Goal: Communication & Community: Ask a question

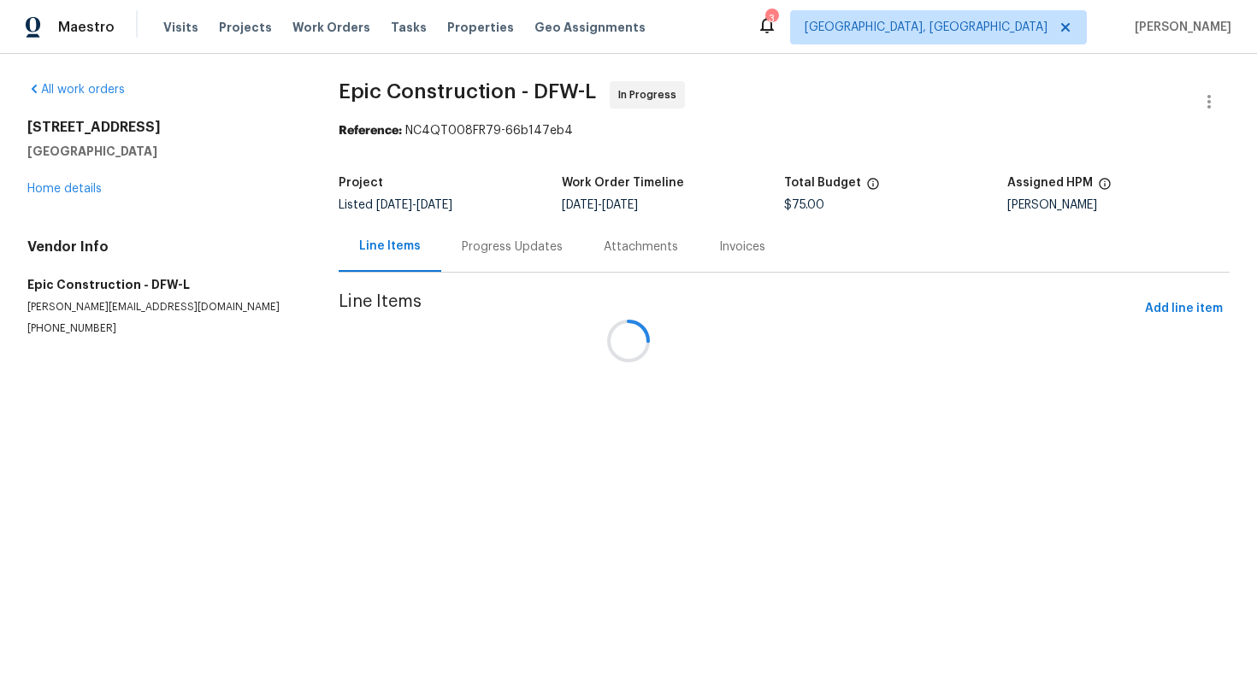
click at [70, 339] on div at bounding box center [628, 341] width 1257 height 682
click at [74, 333] on p "[PHONE_NUMBER]" at bounding box center [162, 328] width 270 height 15
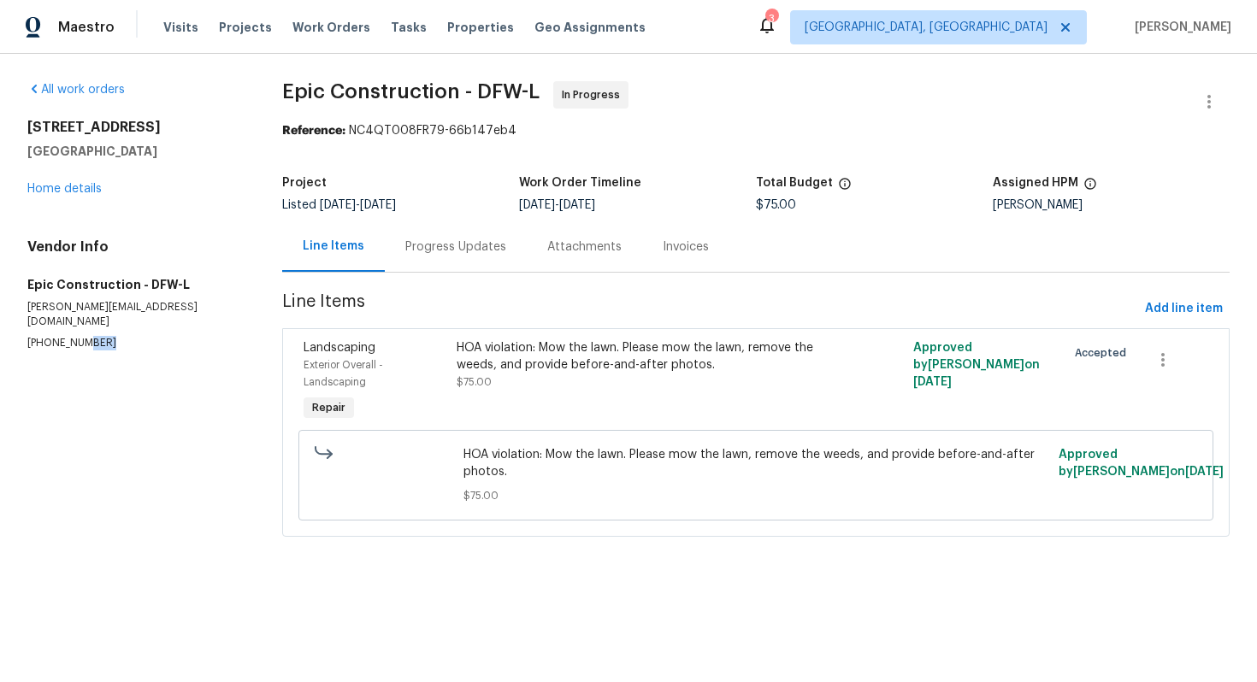
click at [74, 336] on p "[PHONE_NUMBER]" at bounding box center [134, 343] width 214 height 15
copy p "[PHONE_NUMBER]"
click at [473, 236] on div "Progress Updates" at bounding box center [456, 246] width 142 height 50
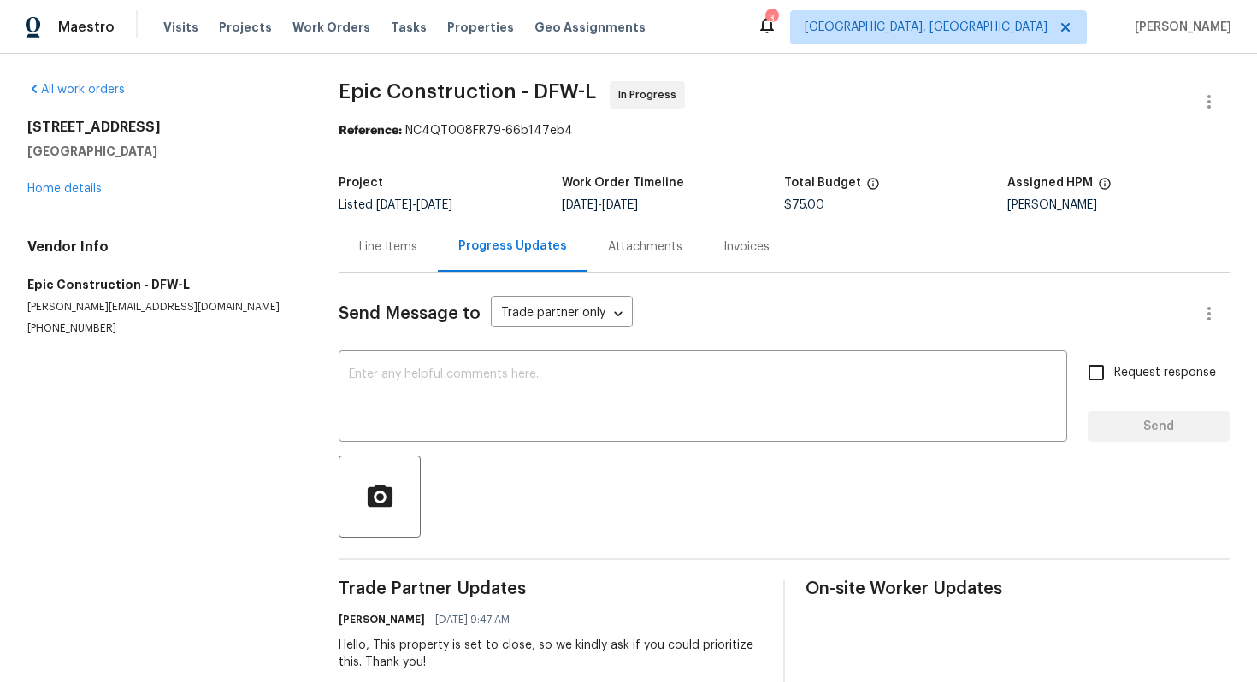
click at [33, 333] on p "[PHONE_NUMBER]" at bounding box center [162, 328] width 270 height 15
copy p "[PHONE_NUMBER]"
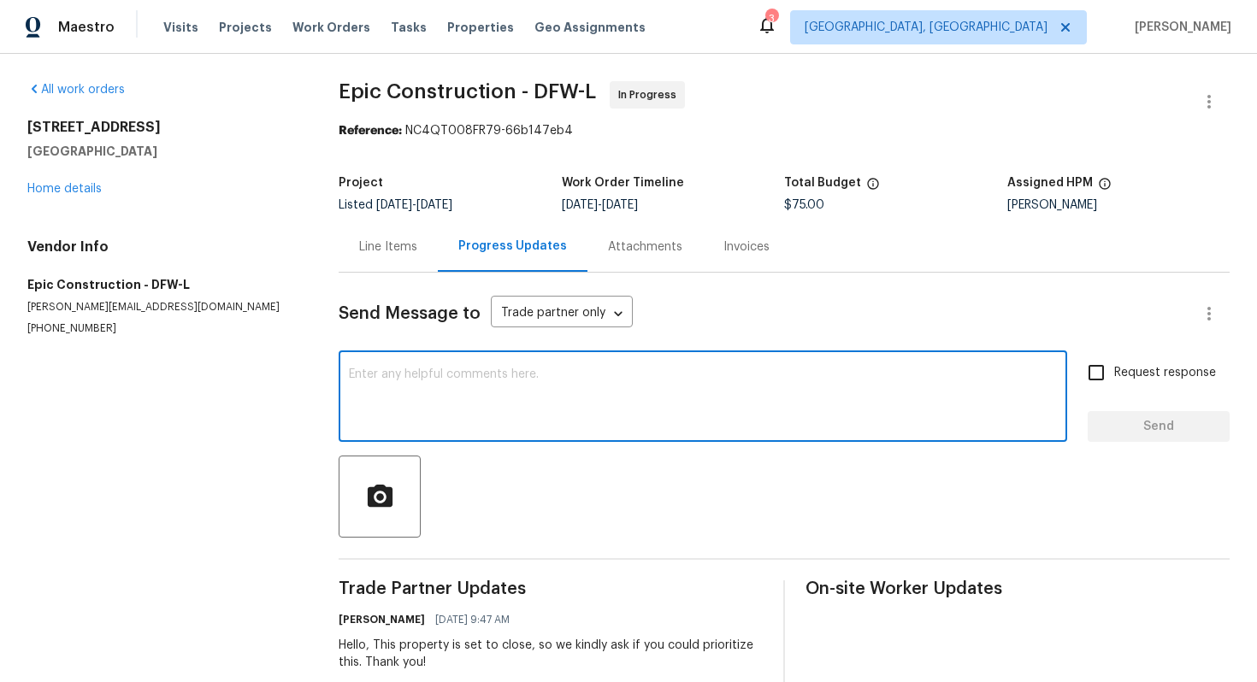
click at [436, 403] on textarea at bounding box center [703, 398] width 708 height 60
click at [527, 367] on div "Hello, any update on work? Plaese advose. Thanks! x ​" at bounding box center [703, 398] width 728 height 87
type textarea "Hello, any update on work? Please advise. Thanks!"
click at [1099, 378] on input "Request response" at bounding box center [1096, 373] width 36 height 36
checkbox input "true"
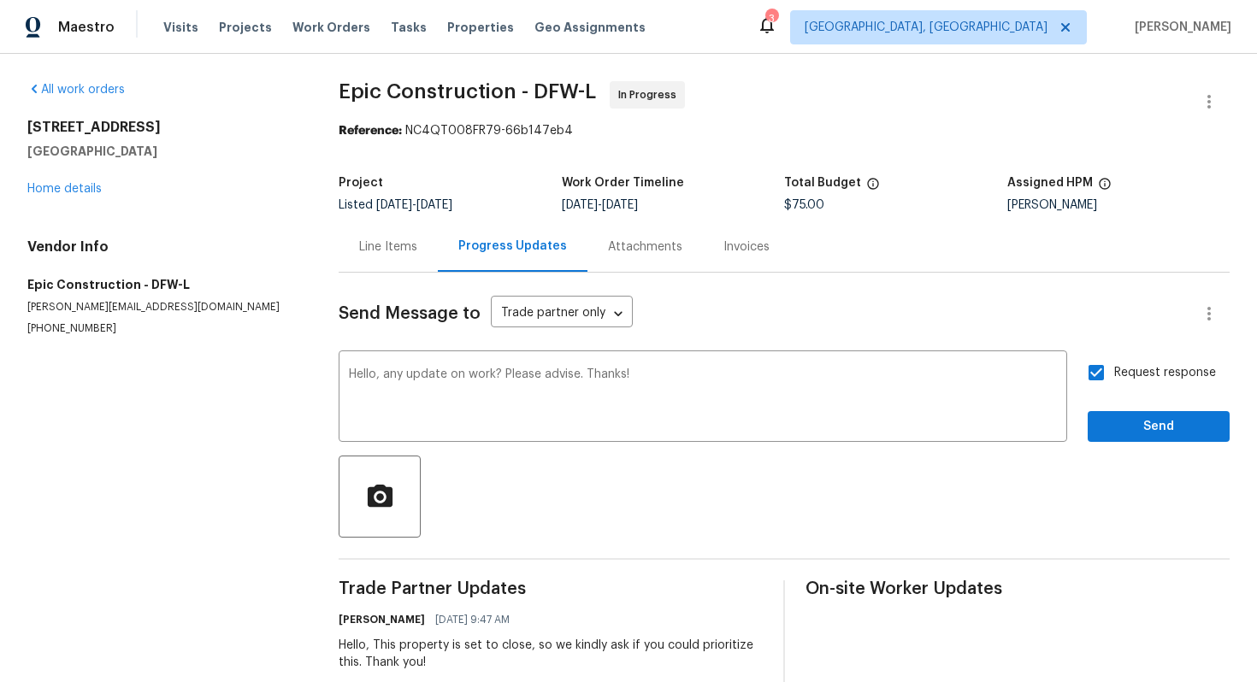
click at [1130, 448] on div "Send Message to Trade partner only Trade partner only ​ Hello, any update on wo…" at bounding box center [784, 516] width 891 height 486
click at [1130, 431] on span "Send" at bounding box center [1158, 426] width 115 height 21
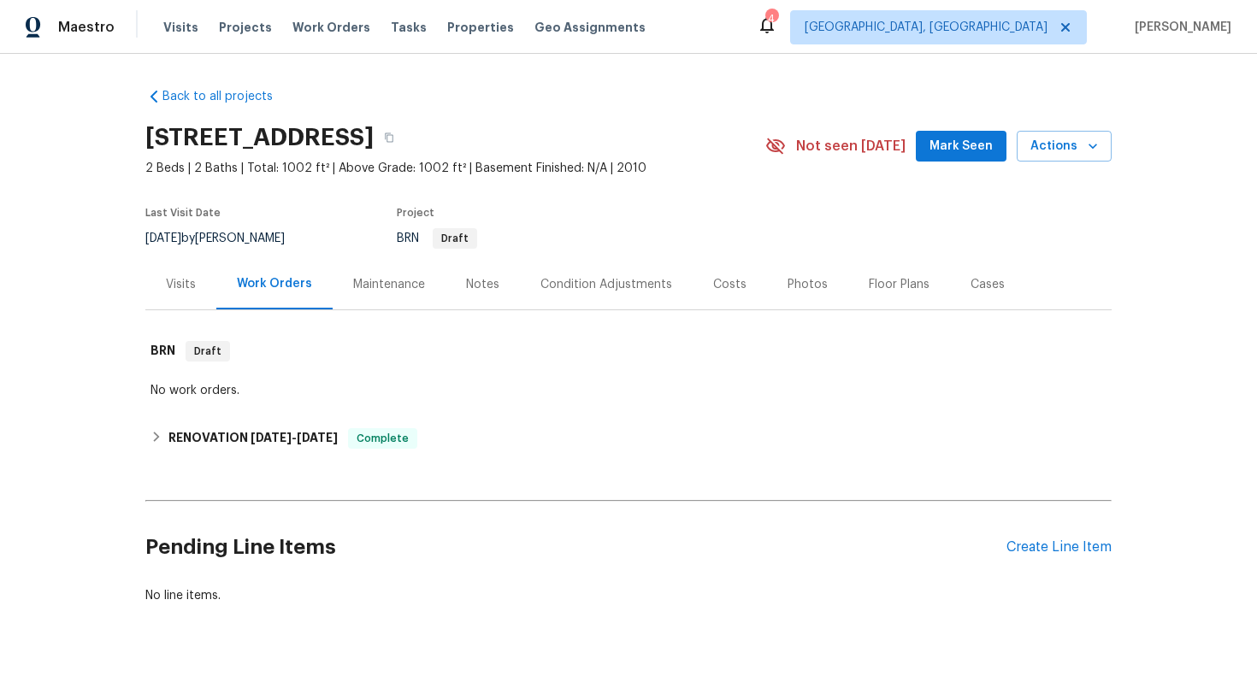
click at [183, 276] on div "Visits" at bounding box center [181, 284] width 30 height 17
